Goal: Task Accomplishment & Management: Manage account settings

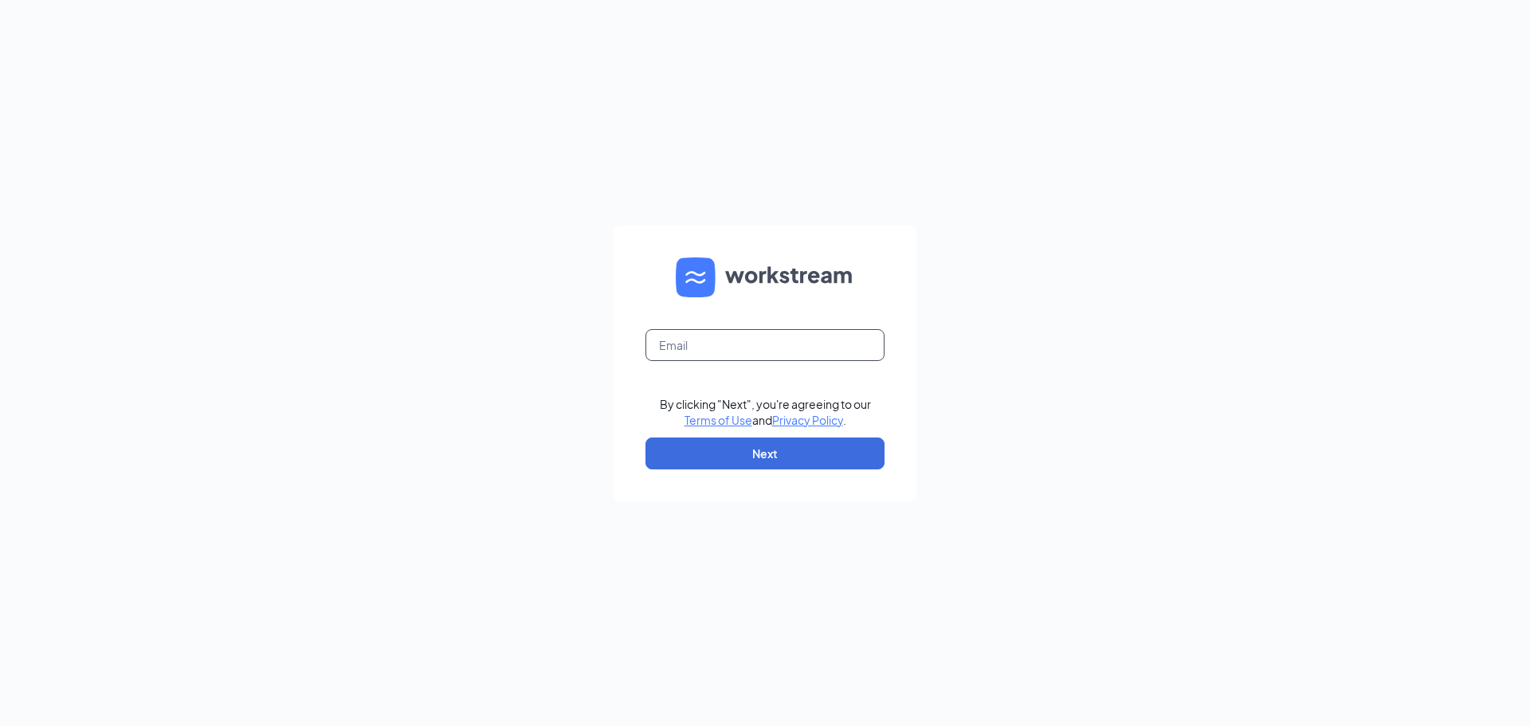
click at [716, 338] on input "text" at bounding box center [764, 345] width 239 height 32
type input "victorymanagers@gmail.com"
click at [785, 468] on button "Next" at bounding box center [764, 453] width 239 height 32
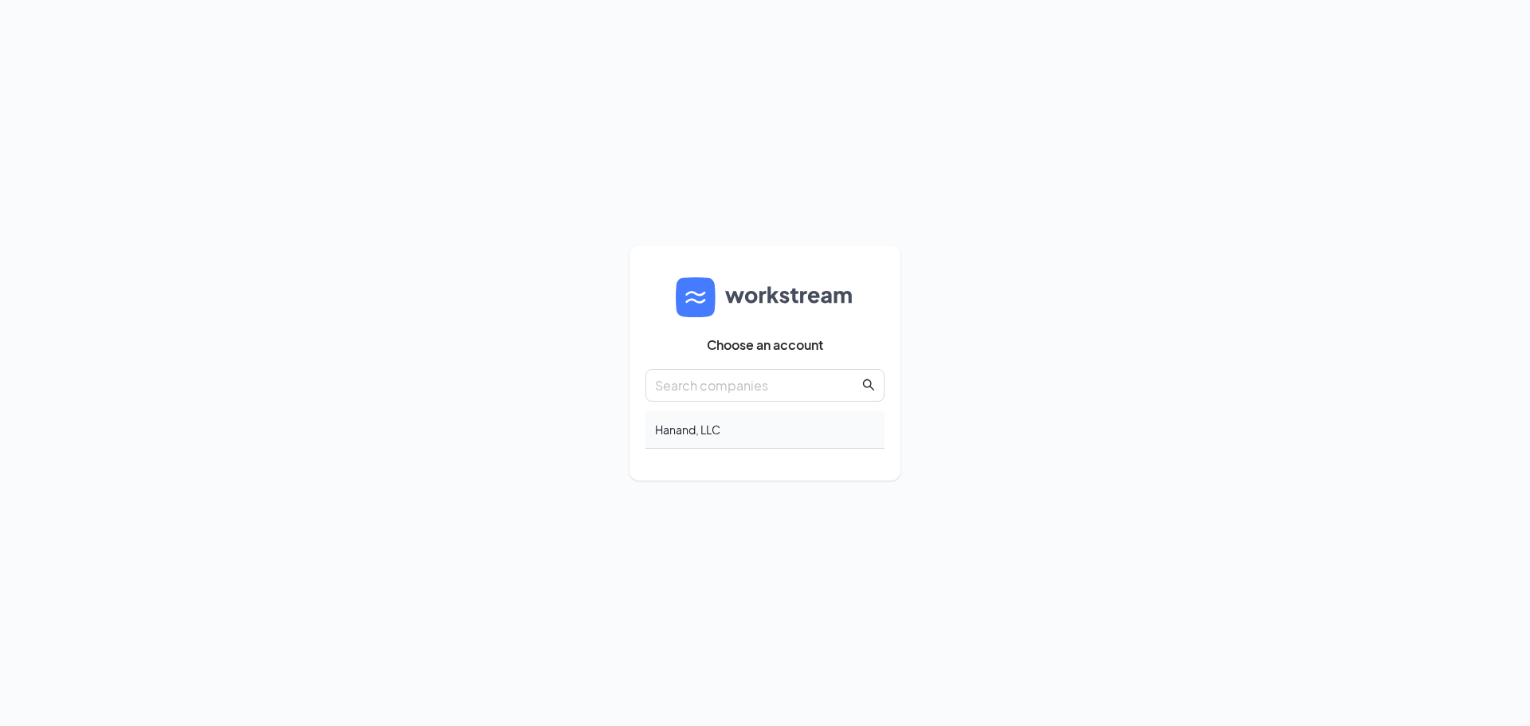
click at [683, 420] on div "Hanand, LLC" at bounding box center [764, 429] width 239 height 37
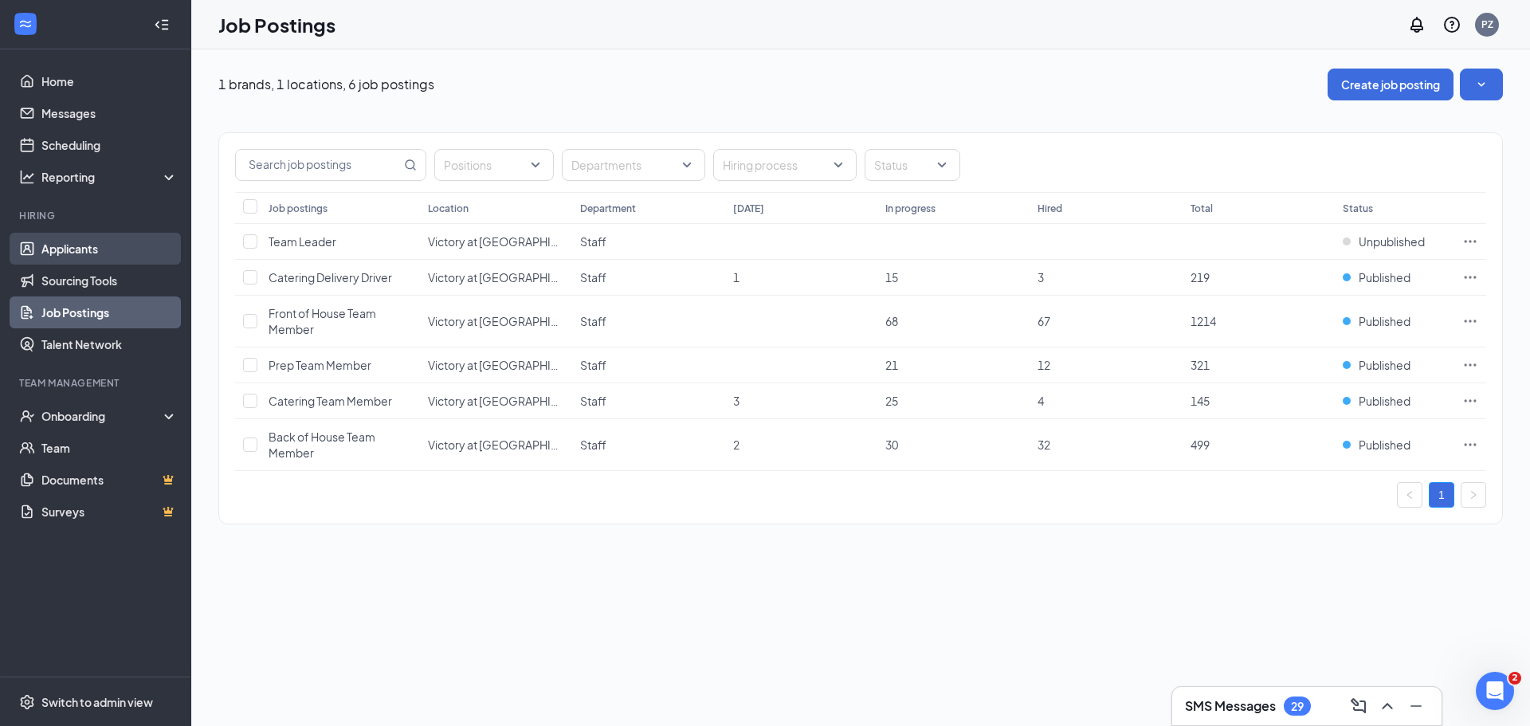
click at [100, 252] on link "Applicants" at bounding box center [109, 249] width 136 height 32
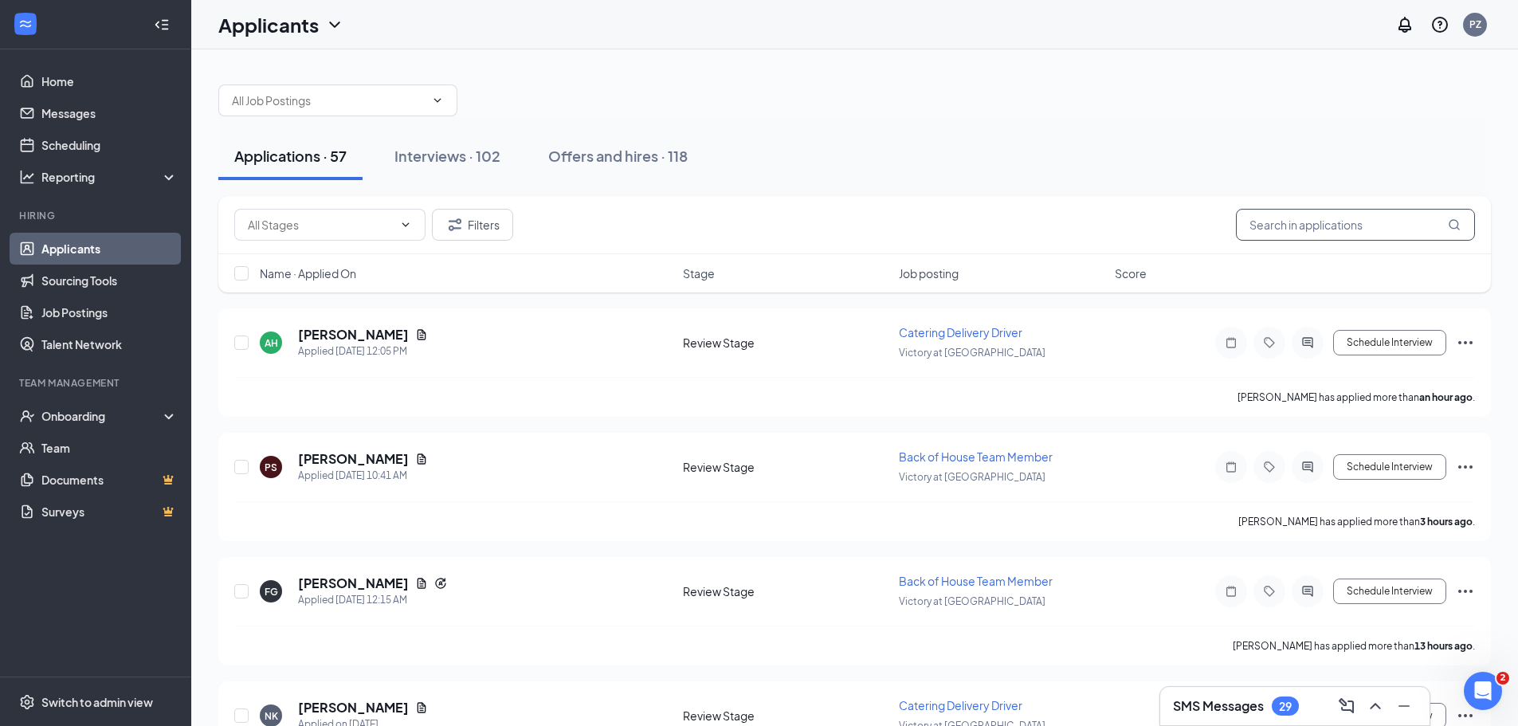
click at [1315, 229] on input "text" at bounding box center [1355, 225] width 239 height 32
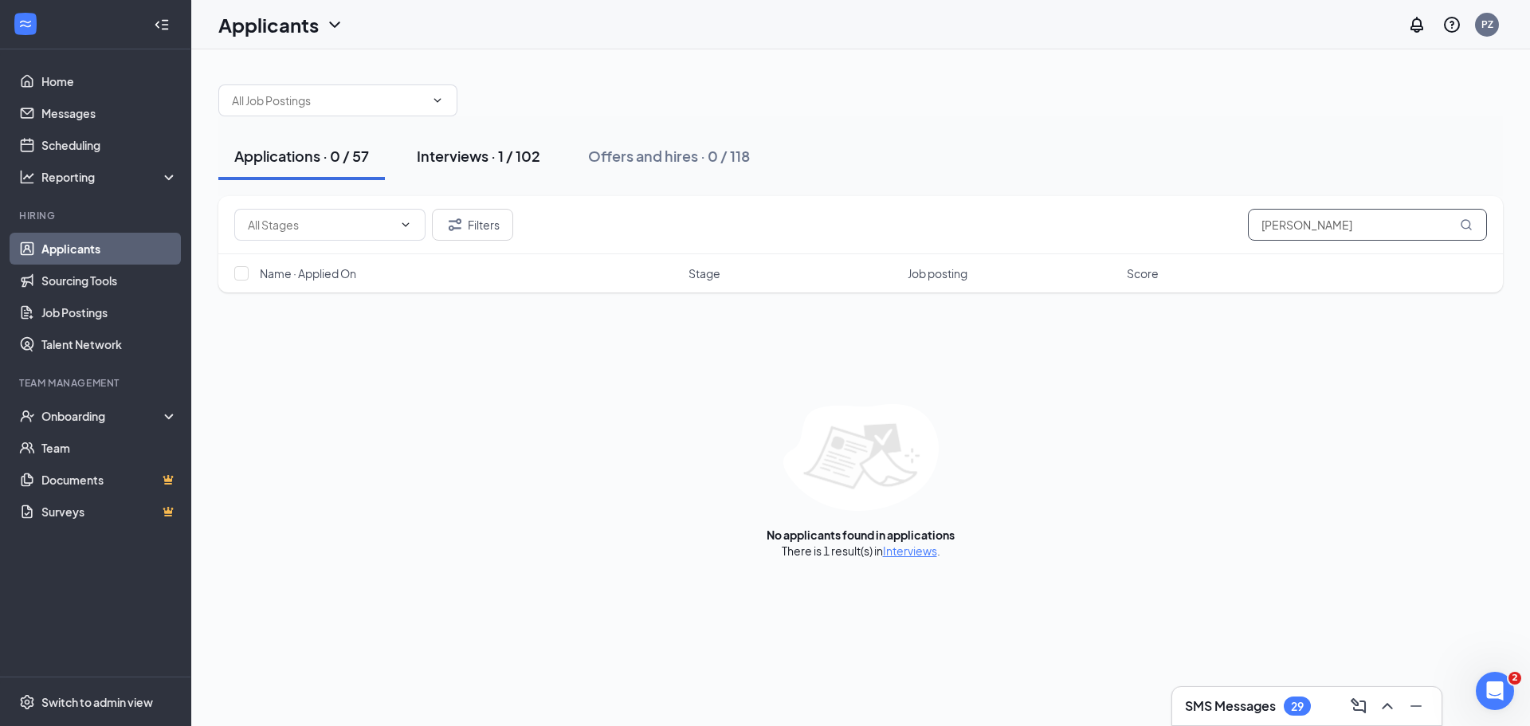
type input "[PERSON_NAME]"
click at [492, 147] on div "Interviews · 1 / 102" at bounding box center [478, 156] width 123 height 20
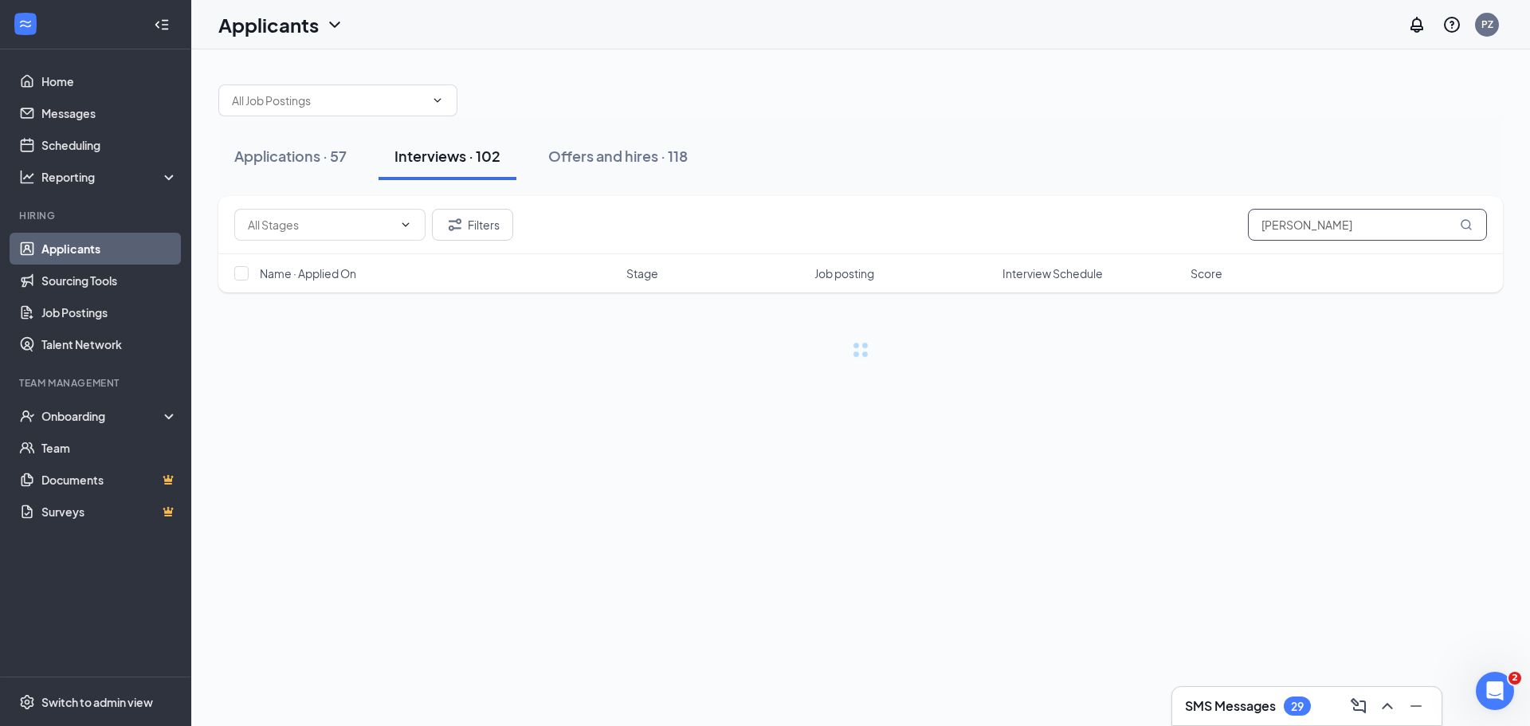
click at [1332, 229] on input "[PERSON_NAME]" at bounding box center [1367, 225] width 239 height 32
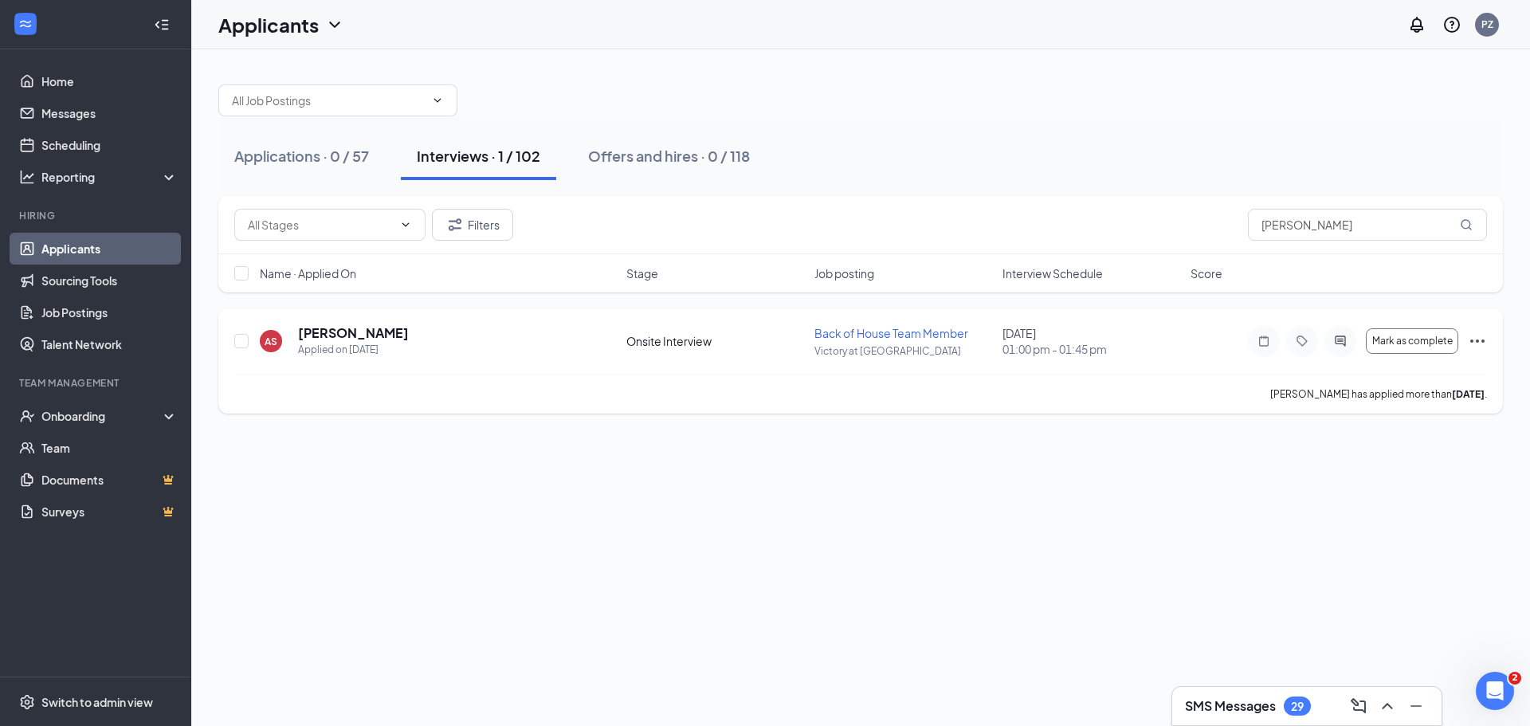
click at [1476, 343] on icon "Ellipses" at bounding box center [1477, 340] width 19 height 19
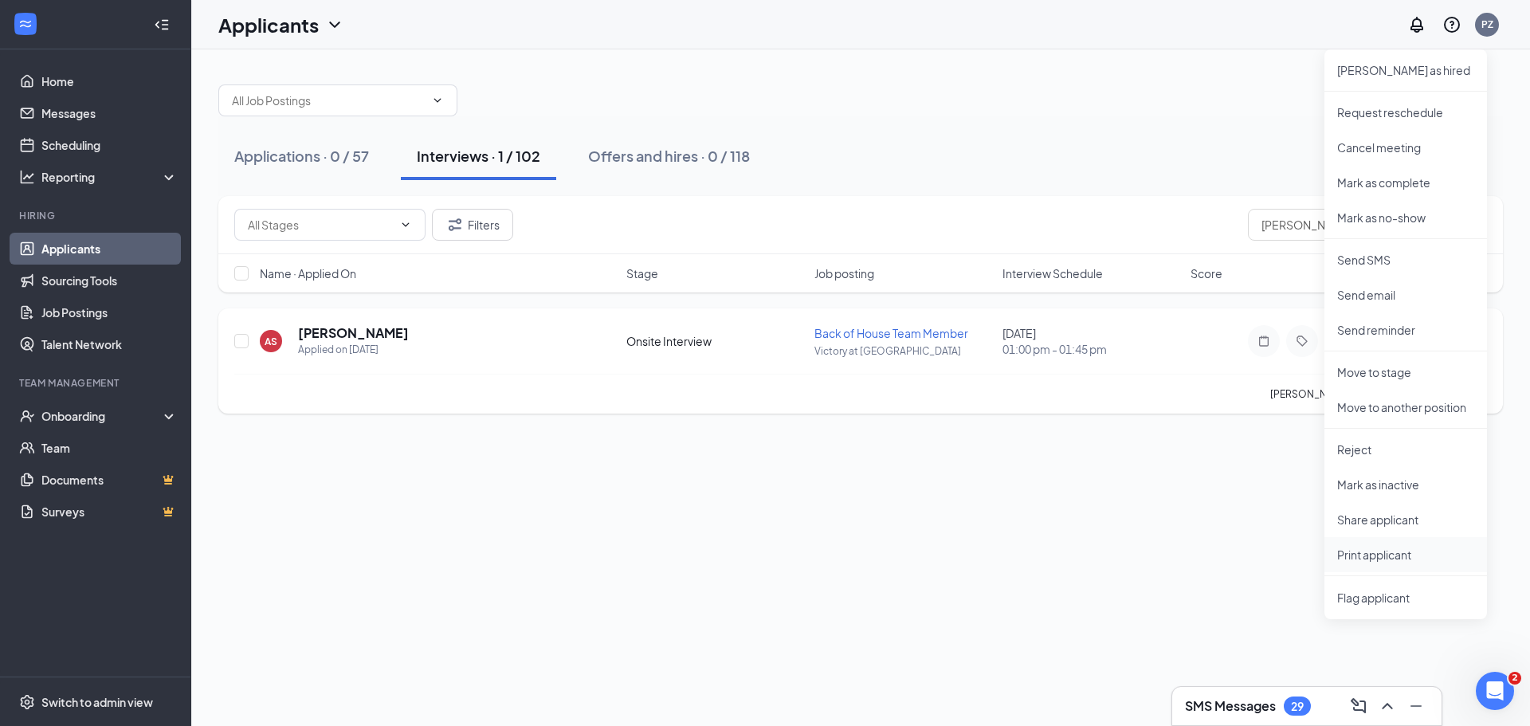
click at [1401, 552] on p "Print applicant" at bounding box center [1405, 555] width 137 height 16
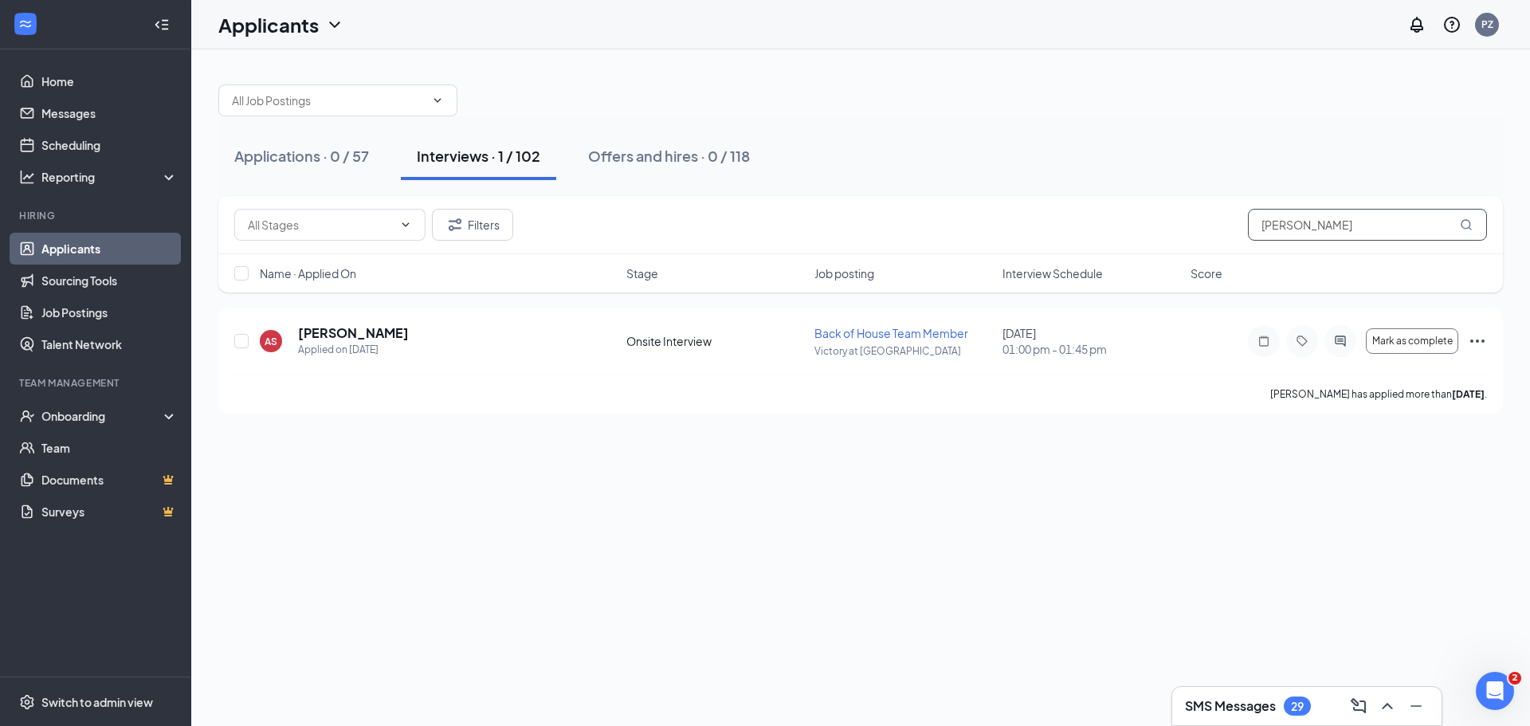
drag, startPoint x: 1345, startPoint y: 228, endPoint x: 1111, endPoint y: 233, distance: 234.3
click at [1111, 233] on div "Filters [PERSON_NAME]" at bounding box center [860, 225] width 1252 height 32
click at [1474, 345] on icon "Ellipses" at bounding box center [1477, 340] width 19 height 19
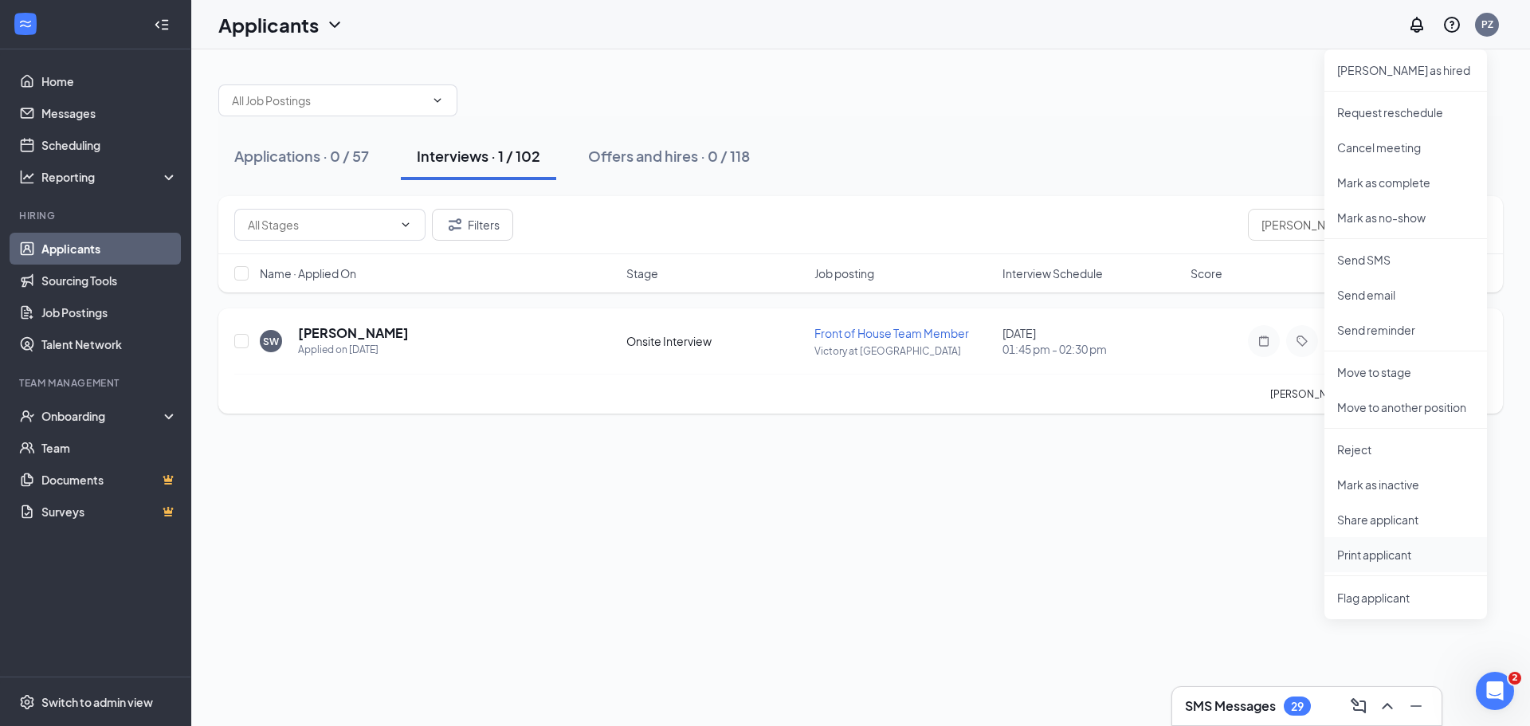
click at [1394, 554] on p "Print applicant" at bounding box center [1405, 555] width 137 height 16
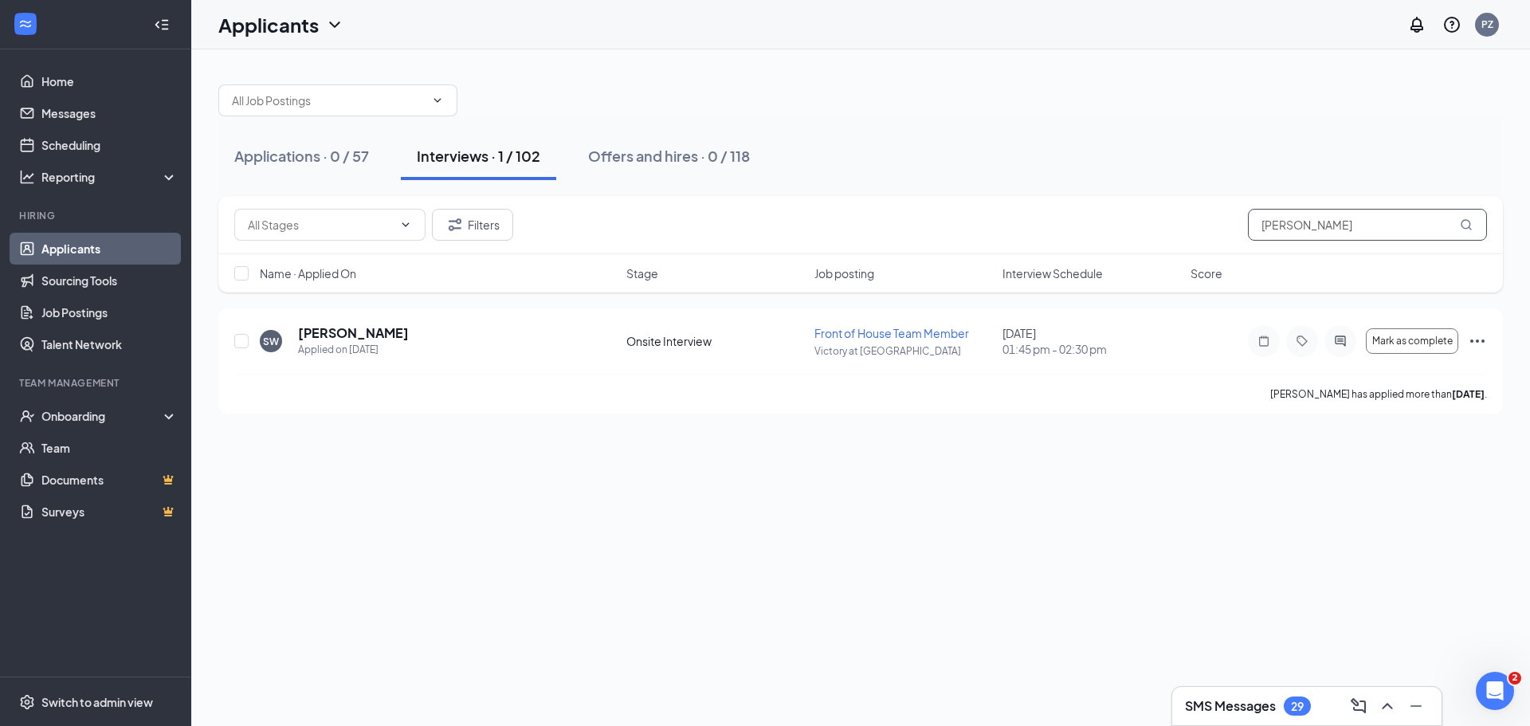
drag, startPoint x: 1317, startPoint y: 219, endPoint x: 1084, endPoint y: 248, distance: 235.2
click at [1084, 248] on div "Filters sasha" at bounding box center [860, 225] width 1284 height 58
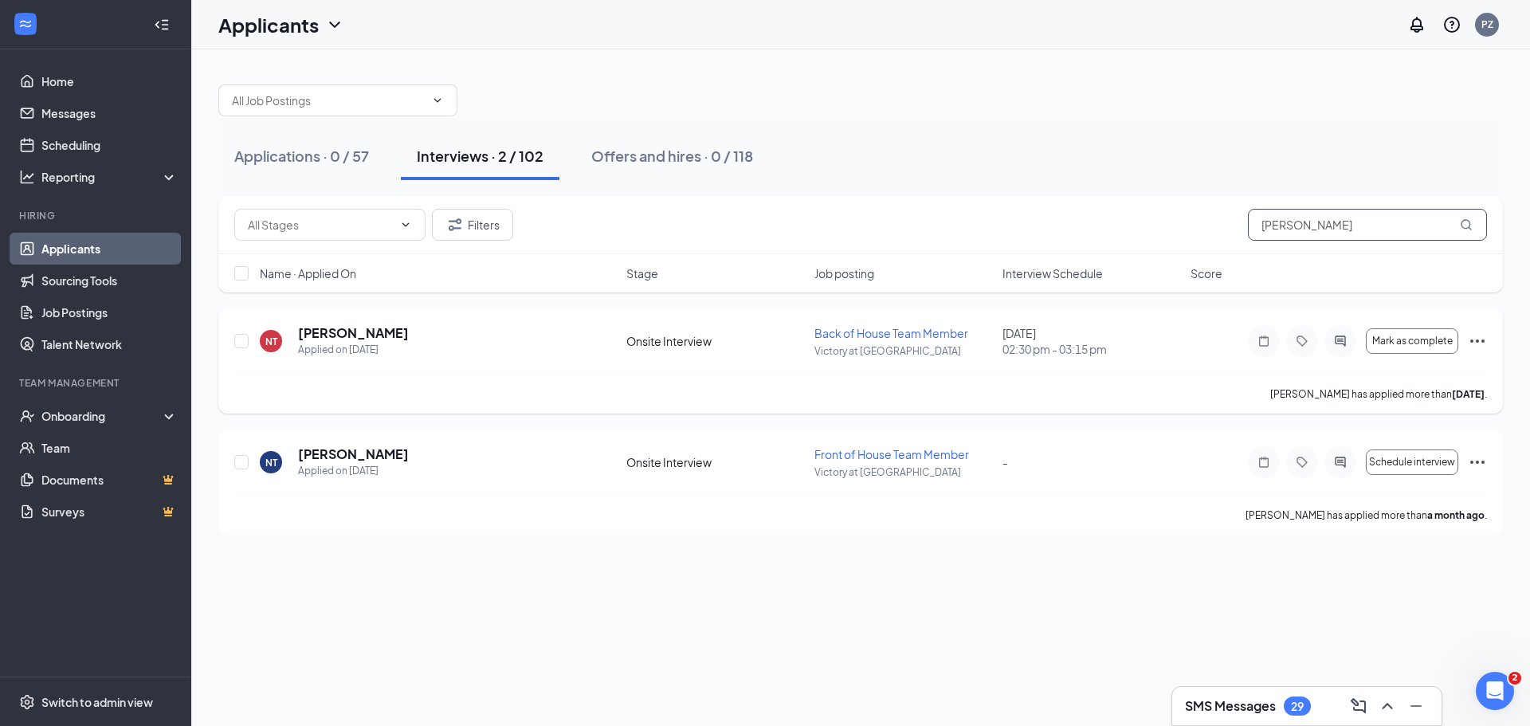
type input "nicholas"
click at [1467, 334] on div "Mark as complete" at bounding box center [1367, 341] width 239 height 32
click at [1479, 339] on icon "Ellipses" at bounding box center [1477, 340] width 19 height 19
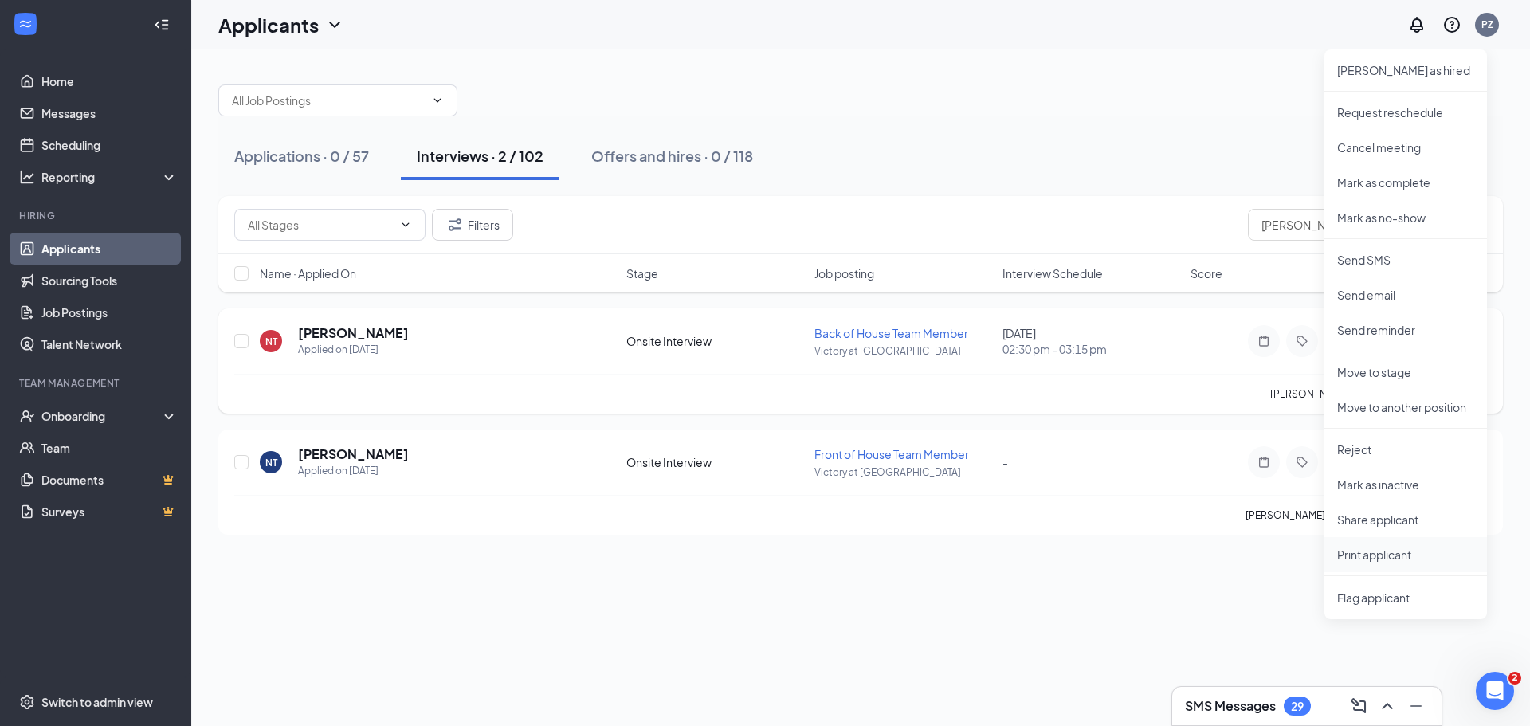
click at [1403, 558] on p "Print applicant" at bounding box center [1405, 555] width 137 height 16
